Goal: Check status: Check status

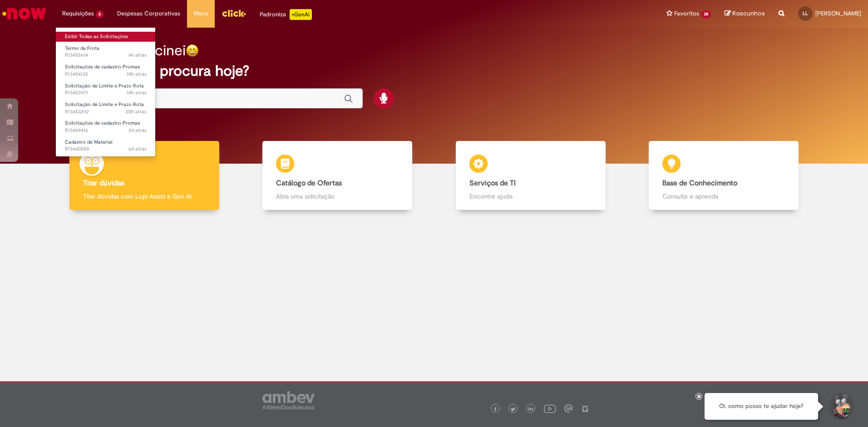
click at [93, 35] on link "Exibir Todas as Solicitações" at bounding box center [106, 37] width 100 height 10
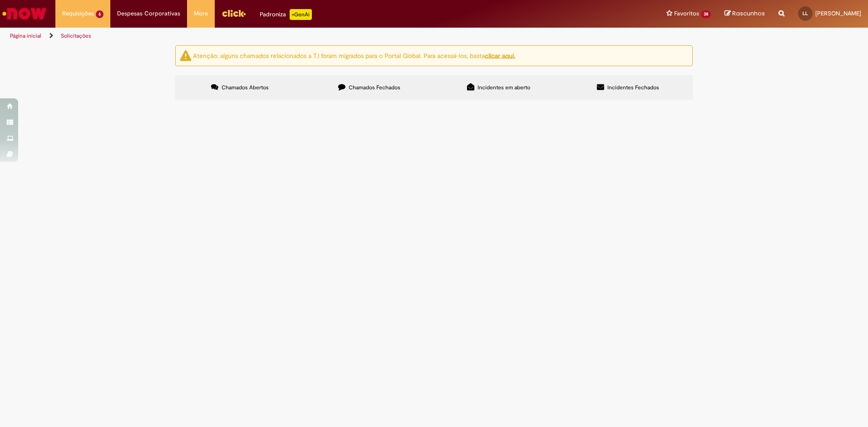
click at [359, 86] on span "Chamados Fechados" at bounding box center [375, 87] width 52 height 7
click at [0, 0] on span "R13425863" at bounding box center [0, 0] width 0 height 0
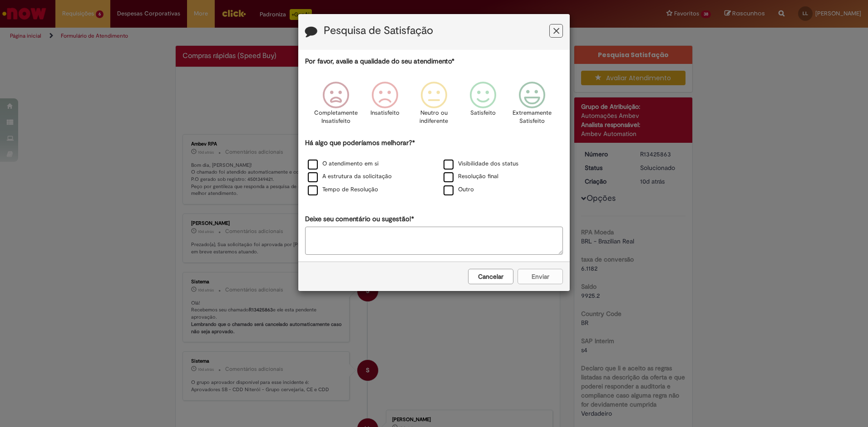
click at [554, 35] on icon "Feedback" at bounding box center [556, 31] width 6 height 10
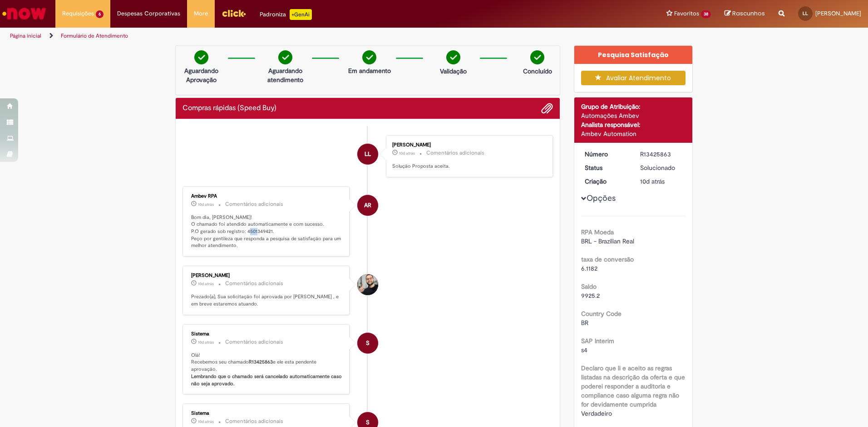
drag, startPoint x: 261, startPoint y: 232, endPoint x: 267, endPoint y: 232, distance: 6.4
click at [267, 232] on p "Bom dia, [PERSON_NAME]! O chamado foi atendido automaticamente e com sucesso. P…" at bounding box center [266, 232] width 151 height 36
click at [496, 277] on li "[PERSON_NAME] 10d atrás 10 dias atrás Comentários adicionais Prezado(a), Sua so…" at bounding box center [367, 290] width 370 height 49
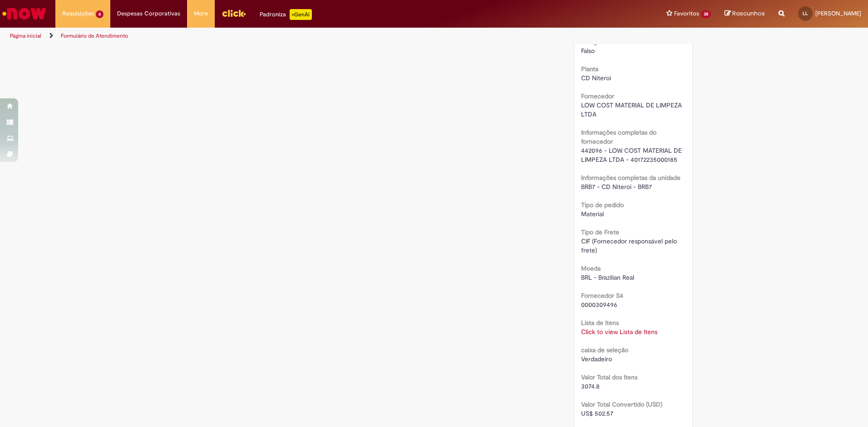
scroll to position [681, 0]
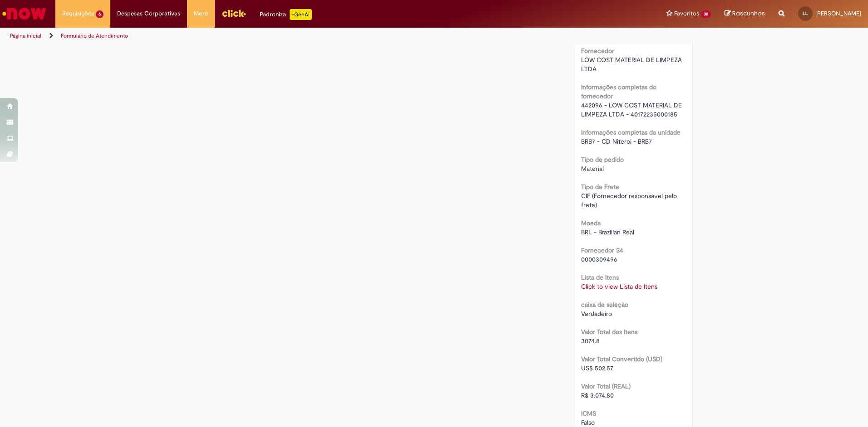
click at [639, 285] on link "Click to view Lista de Itens" at bounding box center [619, 287] width 76 height 8
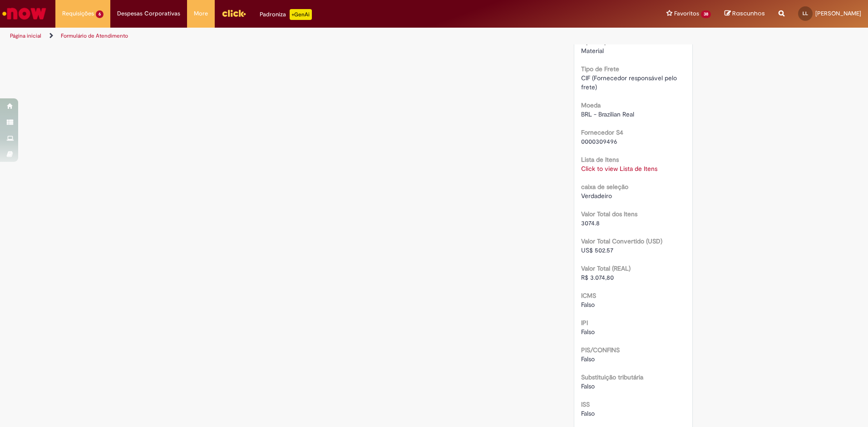
scroll to position [753, 0]
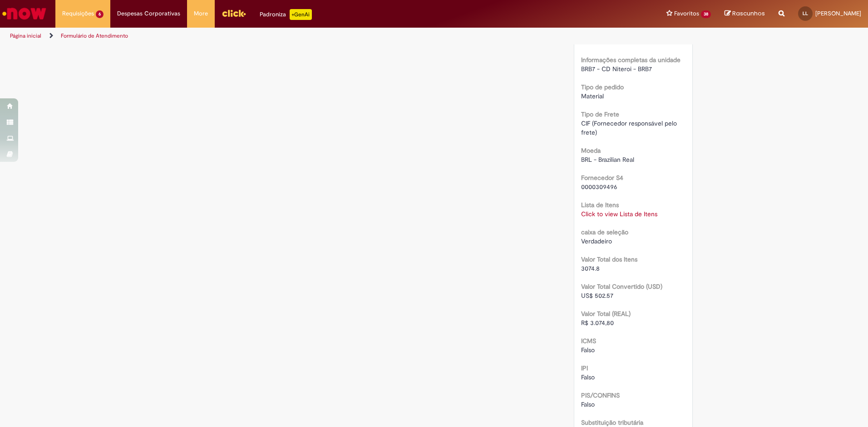
click at [610, 215] on link "Click to view Lista de Itens" at bounding box center [619, 214] width 76 height 8
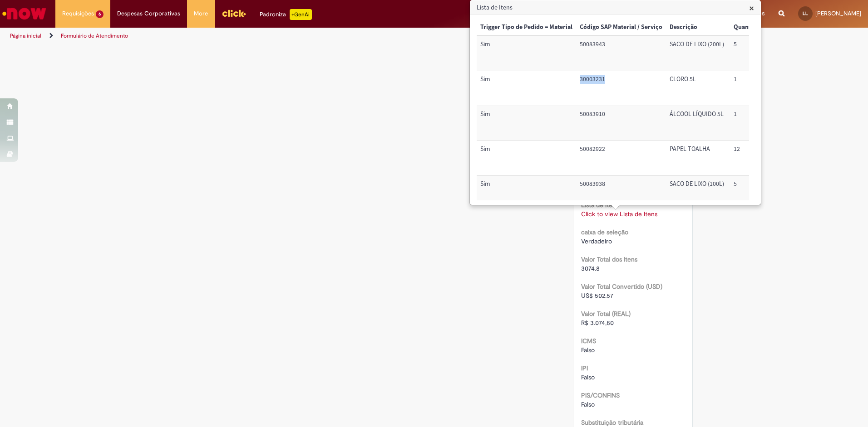
drag, startPoint x: 576, startPoint y: 81, endPoint x: 609, endPoint y: 84, distance: 33.2
click at [609, 84] on td "30003231" at bounding box center [621, 88] width 90 height 35
copy td "30003231"
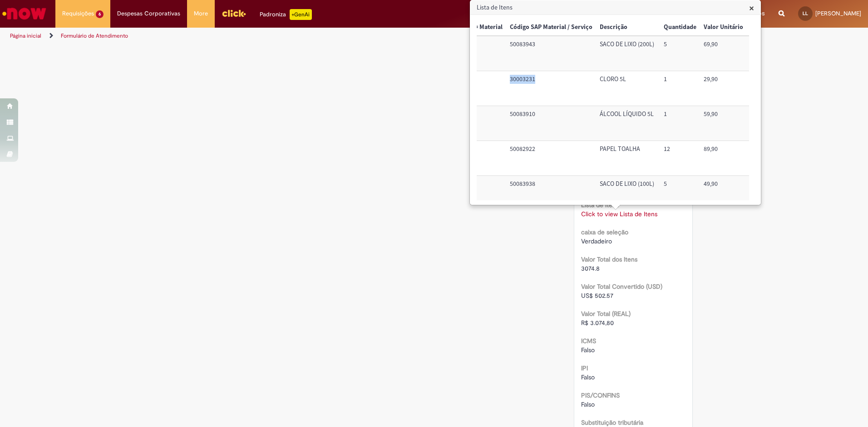
scroll to position [45, 70]
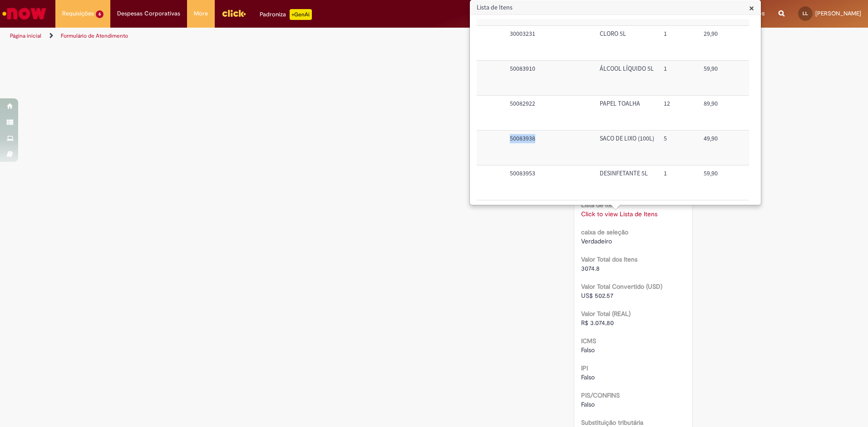
drag, startPoint x: 503, startPoint y: 142, endPoint x: 540, endPoint y: 142, distance: 37.7
click at [540, 142] on tr "Sim 50083938 SACO DE LIXO (100L) 5 49,90 249,50 Nacional: Alíquota ICMS 0%,7%, …" at bounding box center [744, 148] width 675 height 35
copy tr "50083938"
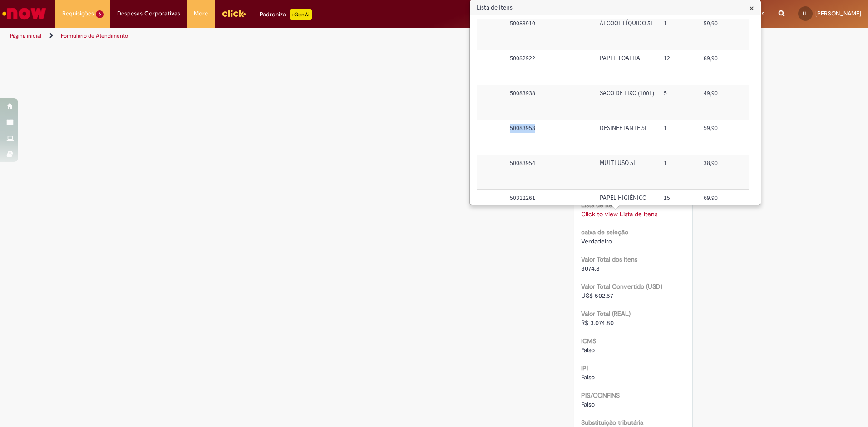
drag, startPoint x: 536, startPoint y: 128, endPoint x: 501, endPoint y: 134, distance: 35.1
click at [501, 134] on tr "Sim 50083953 DESINFETANTE 5L 1 59,90 59,90 Nacional: Alíquota ICMS 0%,7%, 12% o…" at bounding box center [744, 137] width 675 height 35
copy tr "50083953"
drag, startPoint x: 534, startPoint y: 93, endPoint x: 507, endPoint y: 93, distance: 26.3
click at [507, 93] on td "50083938" at bounding box center [551, 102] width 90 height 35
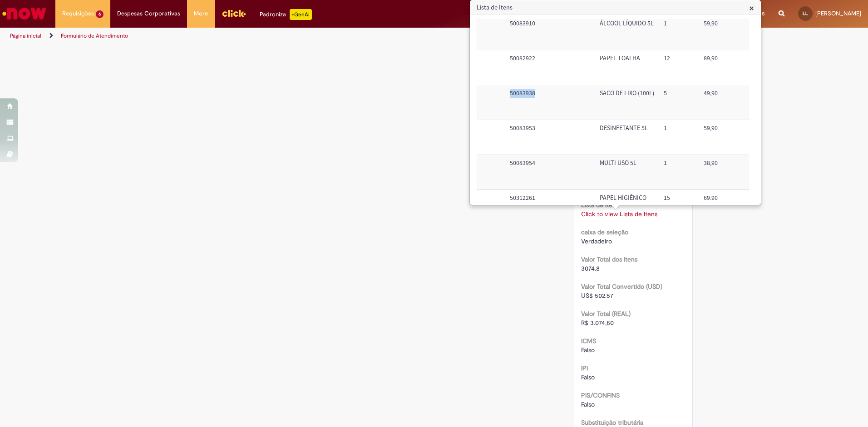
copy td "50083938"
drag, startPoint x: 536, startPoint y: 163, endPoint x: 496, endPoint y: 172, distance: 41.8
click at [496, 172] on tr "Sim 50083954 MULTI USO 5L 1 38,90 38,90 Nacional: Alíquota ICMS 0%,7%, 12% ou 1…" at bounding box center [744, 172] width 675 height 35
copy tr "50083954"
click at [565, 143] on td "50083953" at bounding box center [551, 137] width 90 height 35
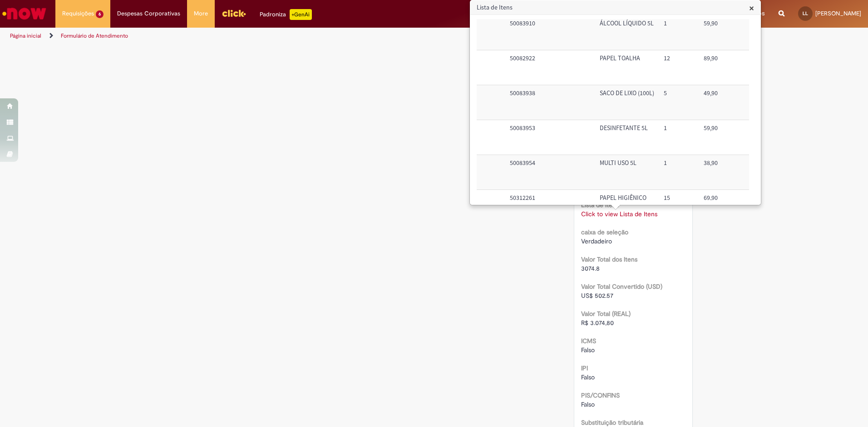
click at [527, 163] on td "50083954" at bounding box center [551, 172] width 90 height 35
drag, startPoint x: 534, startPoint y: 163, endPoint x: 510, endPoint y: 162, distance: 24.1
click at [510, 162] on td "50083954" at bounding box center [551, 172] width 90 height 35
copy td "50083954"
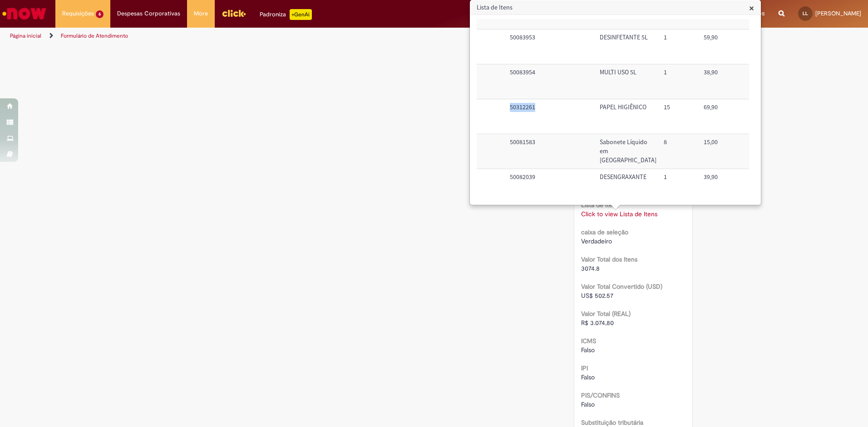
drag, startPoint x: 510, startPoint y: 108, endPoint x: 534, endPoint y: 108, distance: 24.1
click at [534, 108] on td "50312261" at bounding box center [551, 116] width 90 height 35
copy td "50312261"
drag, startPoint x: 510, startPoint y: 141, endPoint x: 534, endPoint y: 142, distance: 24.1
click at [534, 142] on td "50081583" at bounding box center [551, 151] width 90 height 35
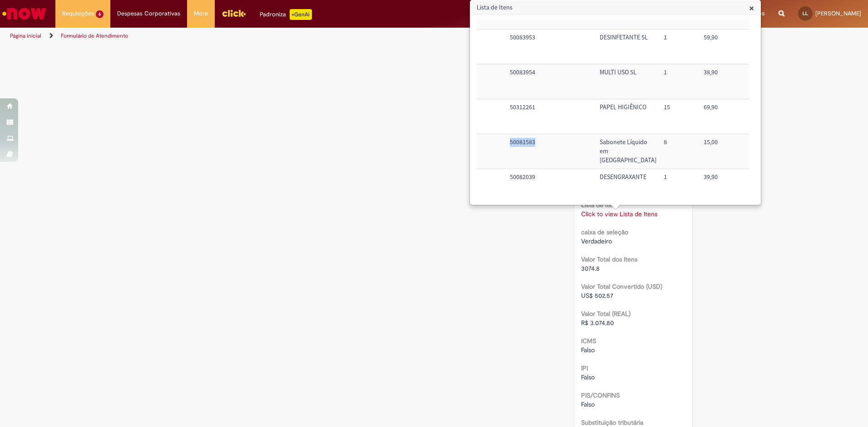
copy td "50081583"
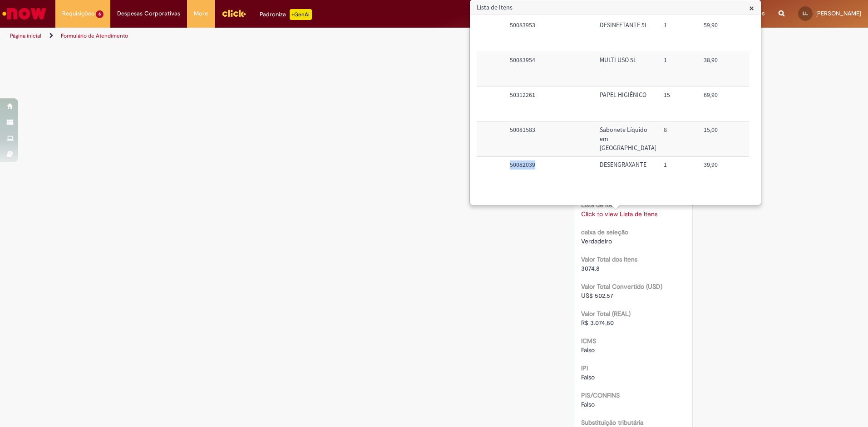
drag, startPoint x: 510, startPoint y: 159, endPoint x: 533, endPoint y: 157, distance: 23.7
click at [533, 157] on td "50082039" at bounding box center [551, 174] width 90 height 34
copy td "50082039"
click at [323, 260] on div "Verificar Código de Barras Aguardando Aprovação Aguardando atendimento Em andam…" at bounding box center [433, 4] width 531 height 1425
